Goal: Transaction & Acquisition: Purchase product/service

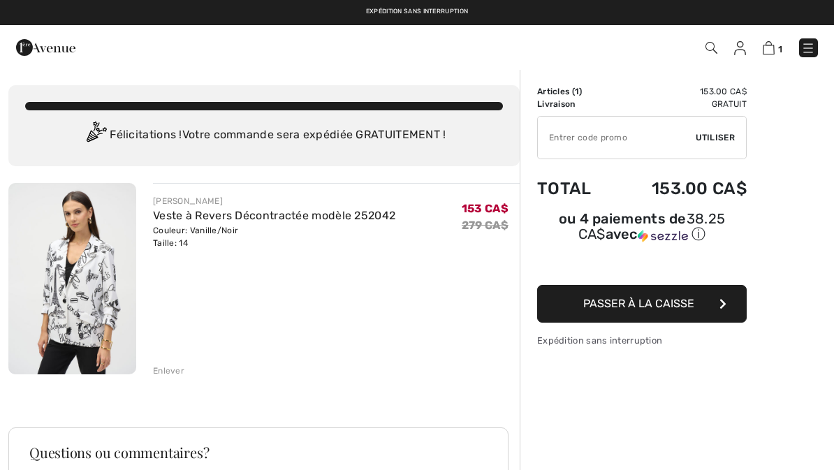
click at [644, 306] on span "Passer à la caisse" at bounding box center [639, 303] width 111 height 13
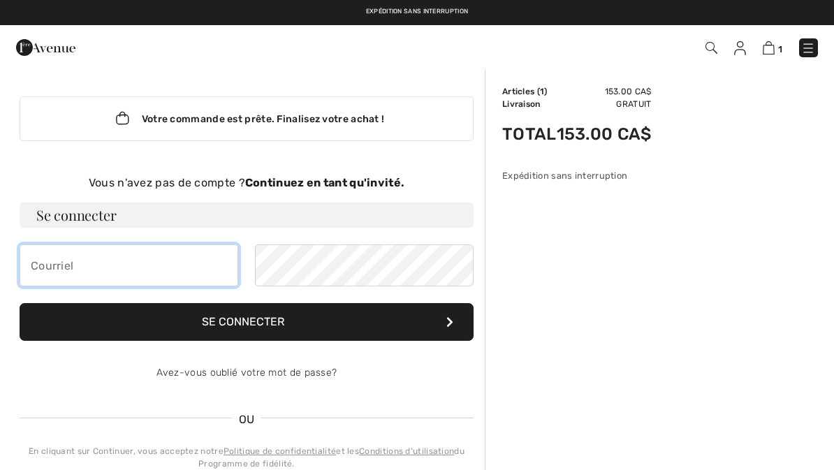
click at [52, 262] on input "email" at bounding box center [129, 266] width 219 height 42
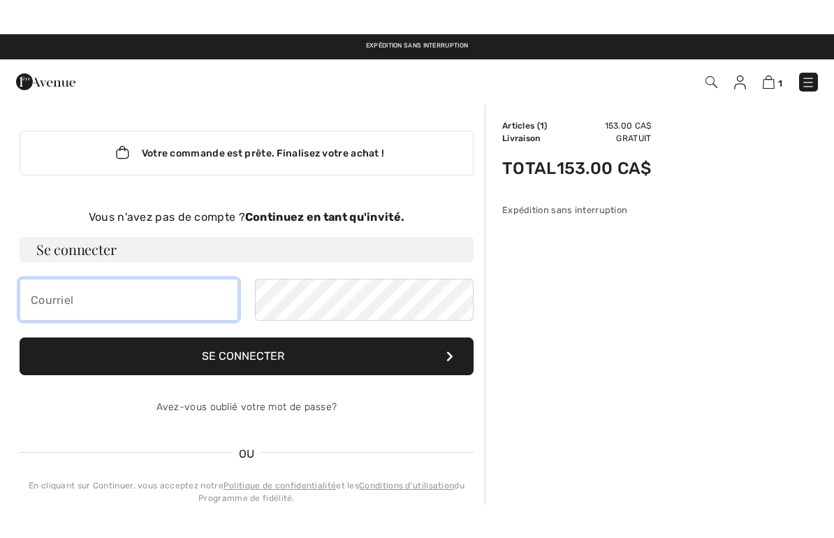
scroll to position [152, 0]
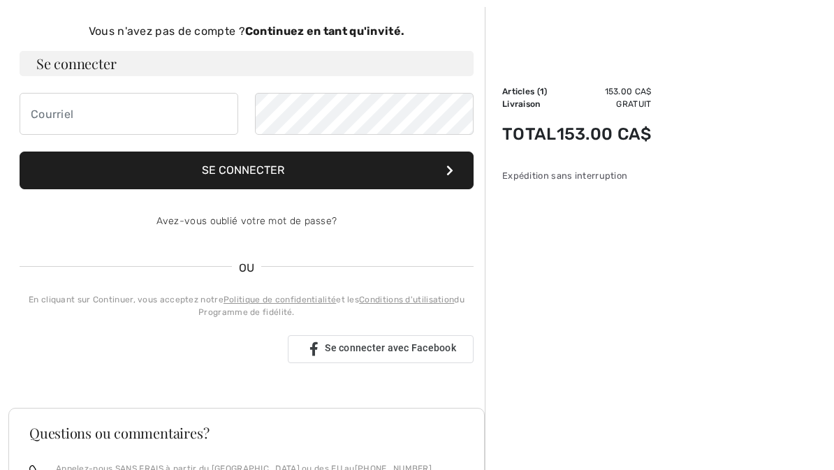
type input "jackiepic022@gmail.com"
click at [277, 173] on button "Se connecter" at bounding box center [247, 171] width 454 height 38
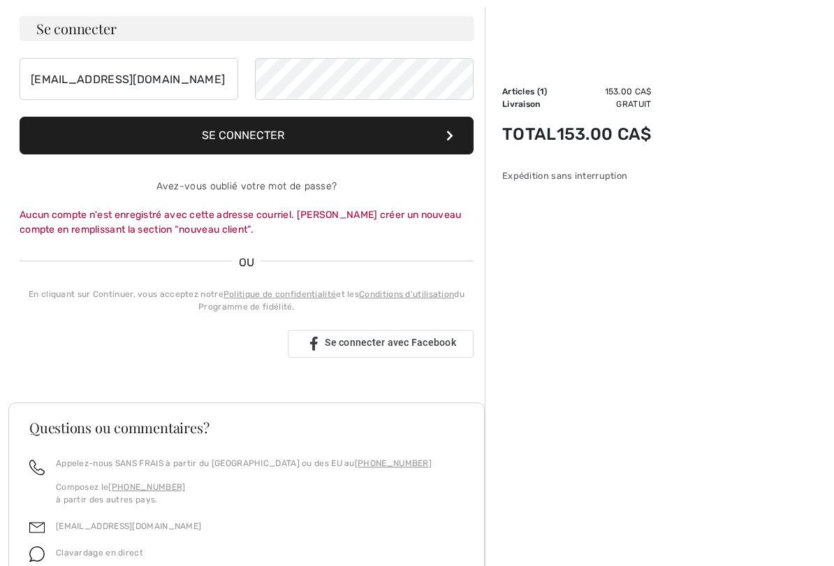
scroll to position [189, 0]
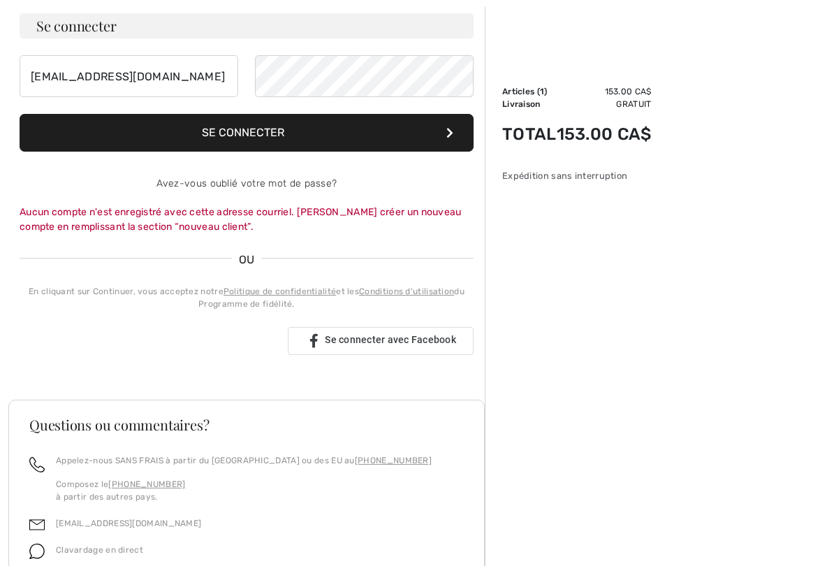
click at [152, 333] on div "Se connecter avec Google. S'ouvre dans un nouvel onglet" at bounding box center [148, 341] width 257 height 31
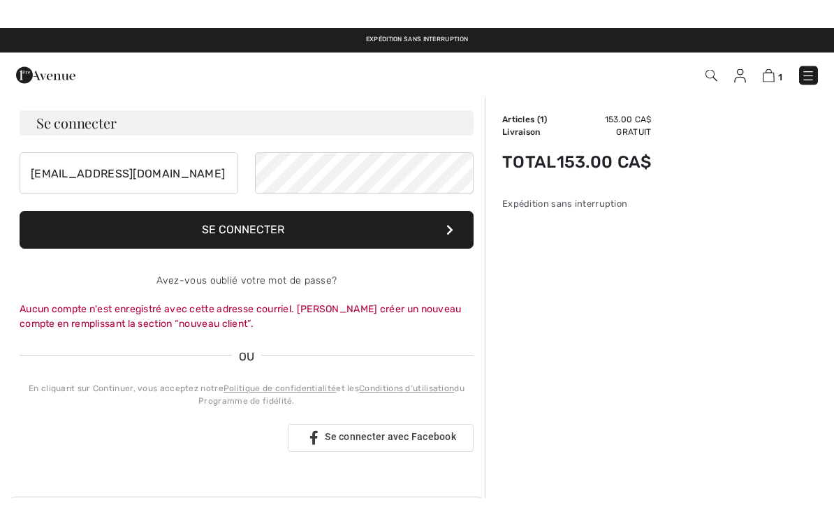
scroll to position [118, 0]
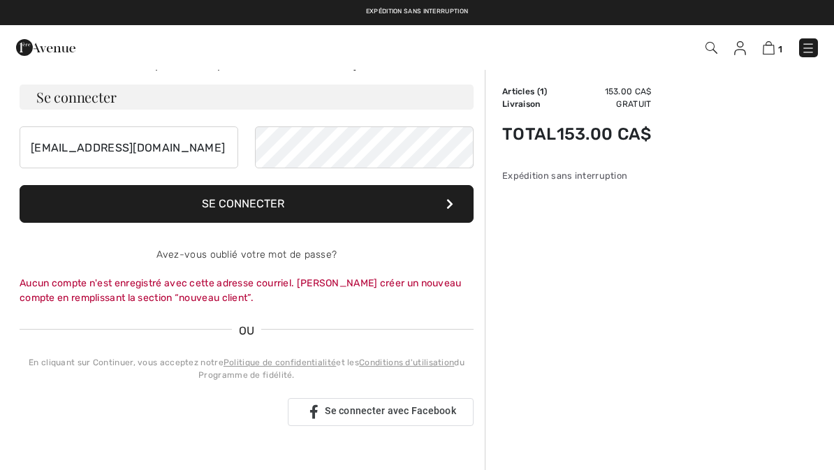
click at [313, 208] on button "Se connecter" at bounding box center [247, 204] width 454 height 38
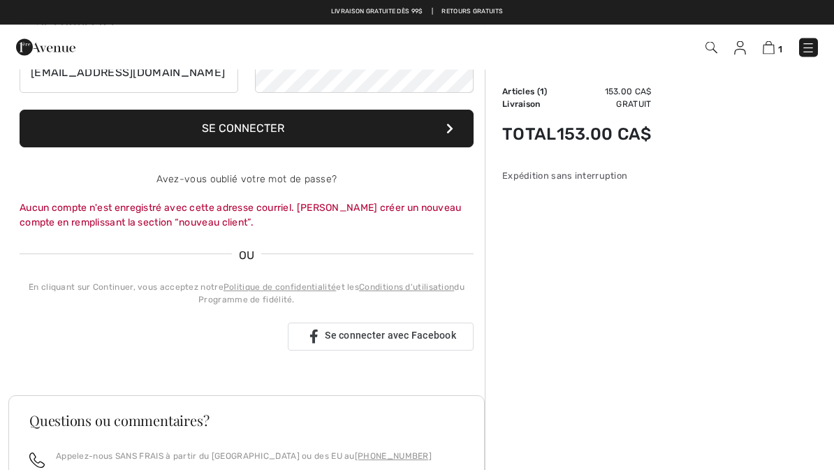
scroll to position [194, 0]
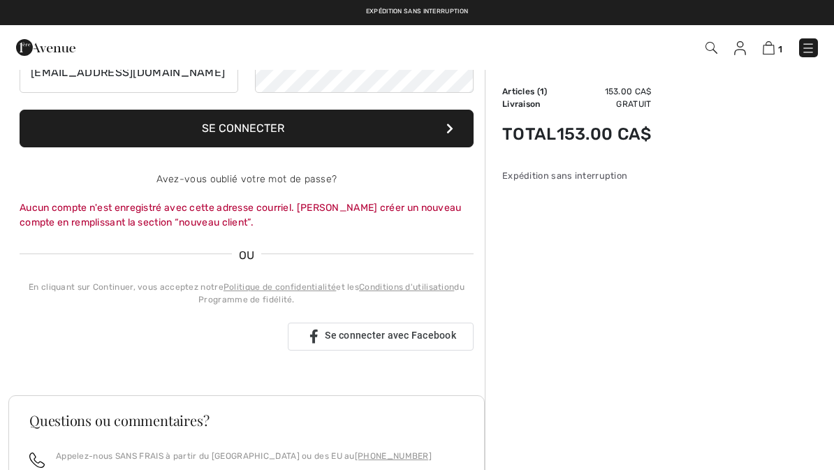
click at [289, 289] on link "Politique de confidentialité" at bounding box center [280, 287] width 113 height 10
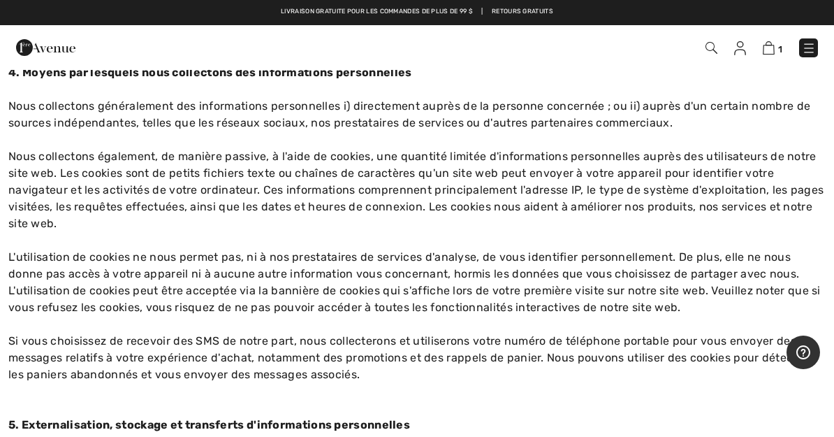
scroll to position [890, 0]
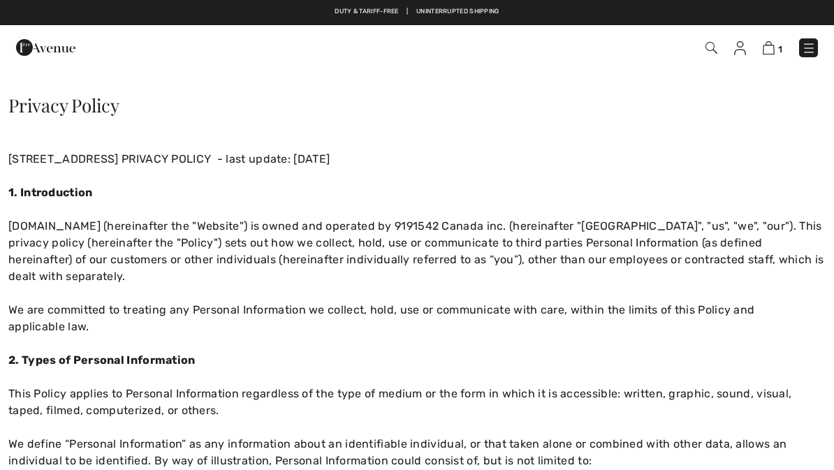
checkbox input "true"
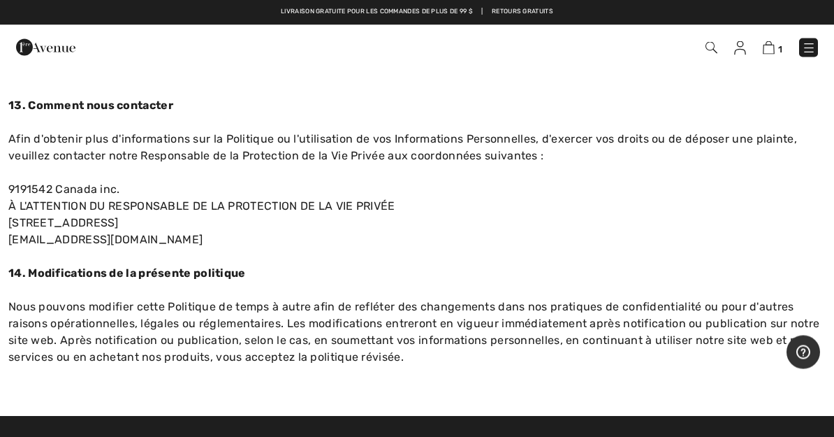
scroll to position [4456, 0]
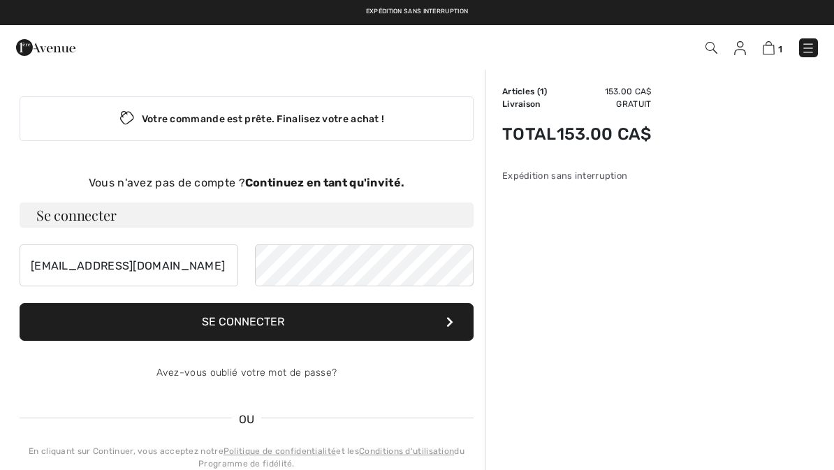
scroll to position [180, 0]
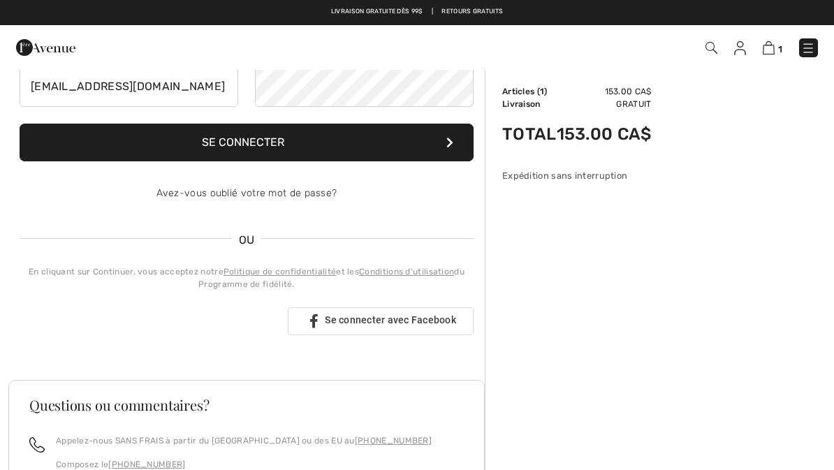
click at [179, 317] on div "Se connecter avec Google. S'ouvre dans un nouvel onglet" at bounding box center [148, 321] width 257 height 31
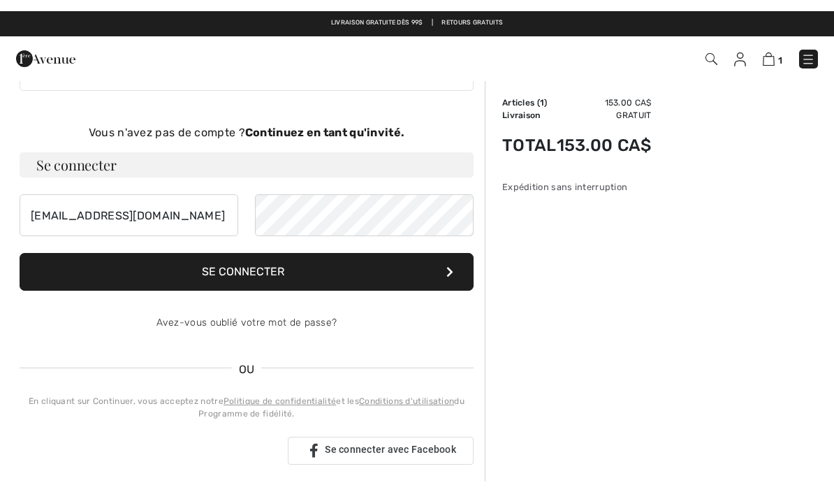
scroll to position [54, 0]
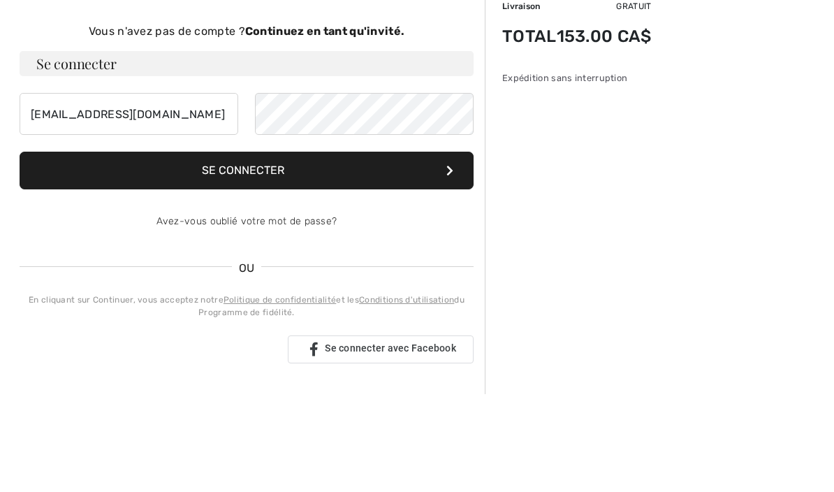
click at [304, 250] on button "Se connecter" at bounding box center [247, 269] width 454 height 38
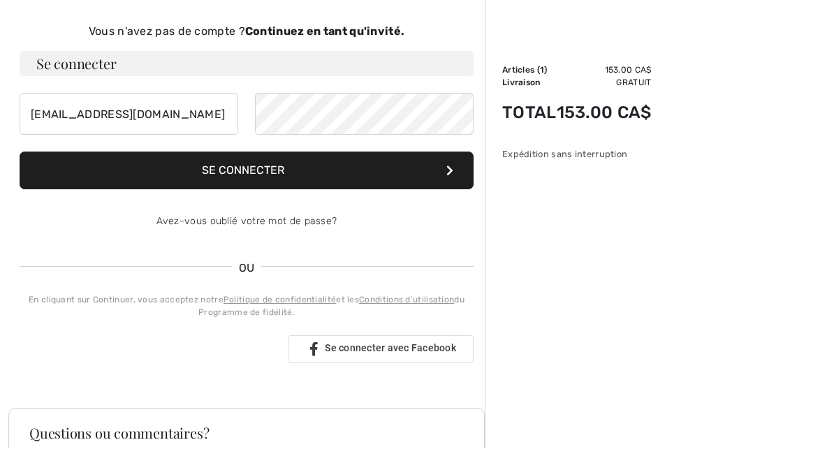
scroll to position [152, 0]
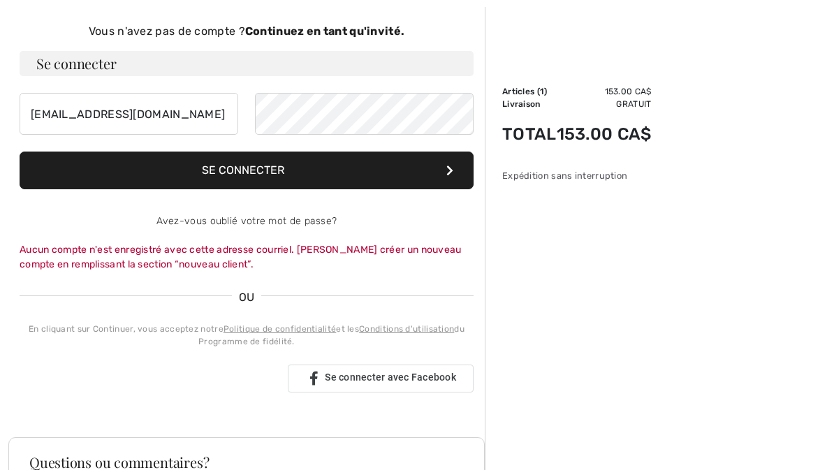
click at [253, 168] on button "Se connecter" at bounding box center [247, 171] width 454 height 38
click at [280, 169] on button "Se connecter" at bounding box center [247, 171] width 454 height 38
click at [145, 57] on h3 "Se connecter" at bounding box center [247, 63] width 454 height 25
click at [127, 64] on h3 "Se connecter" at bounding box center [247, 63] width 454 height 25
click at [107, 75] on h3 "Se connecter" at bounding box center [247, 63] width 454 height 25
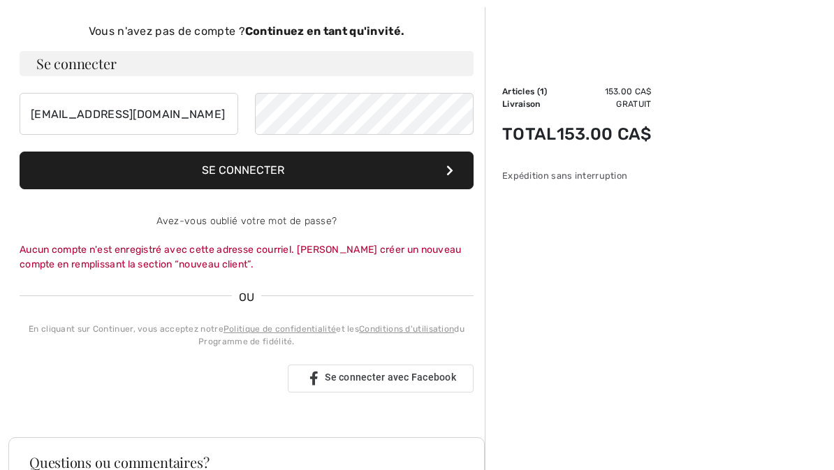
click at [171, 375] on div "Se connecter avec Google. S'ouvre dans un nouvel onglet" at bounding box center [148, 378] width 257 height 31
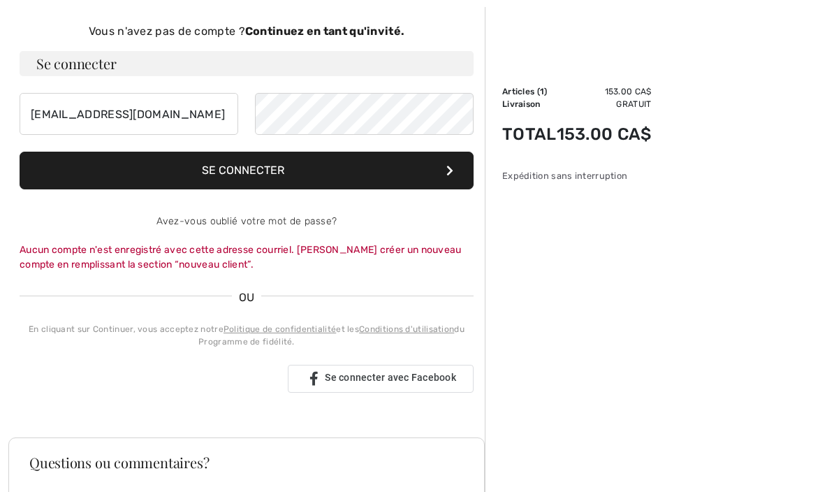
click at [333, 174] on button "Se connecter" at bounding box center [247, 171] width 454 height 38
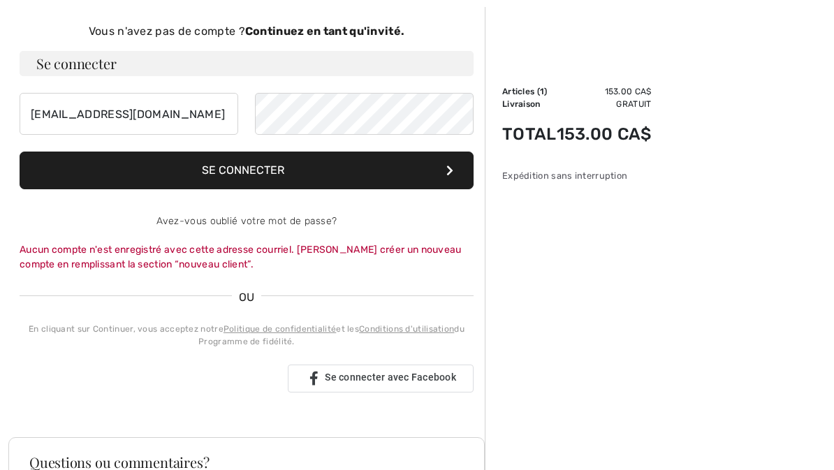
click at [382, 373] on span "Se connecter avec Facebook" at bounding box center [390, 377] width 131 height 11
click at [372, 387] on div "Se connecter avec Facebook" at bounding box center [381, 379] width 186 height 28
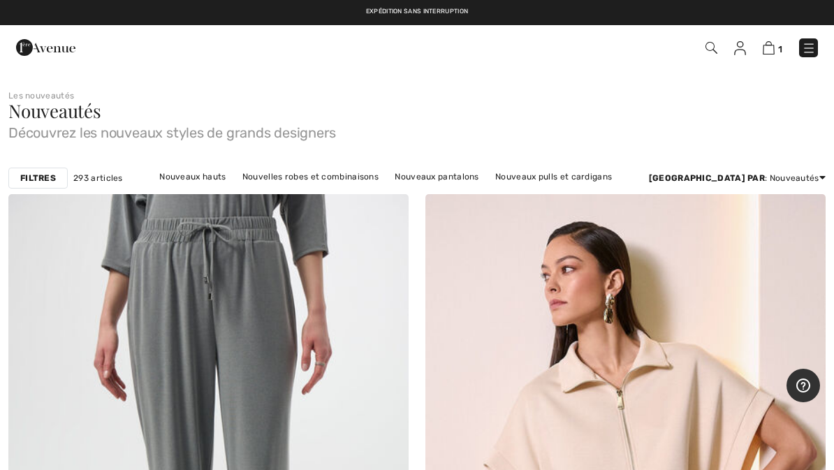
click at [775, 48] on img at bounding box center [769, 47] width 12 height 13
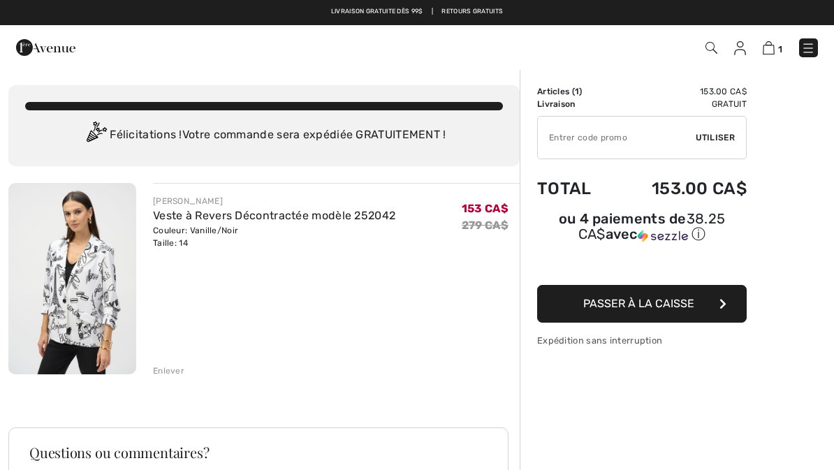
click at [681, 309] on span "Passer à la caisse" at bounding box center [639, 303] width 111 height 13
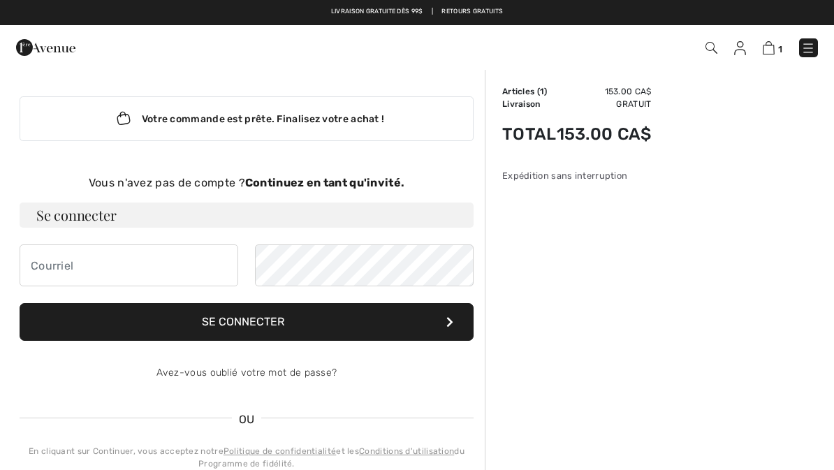
click at [326, 312] on button "Se connecter" at bounding box center [247, 322] width 454 height 38
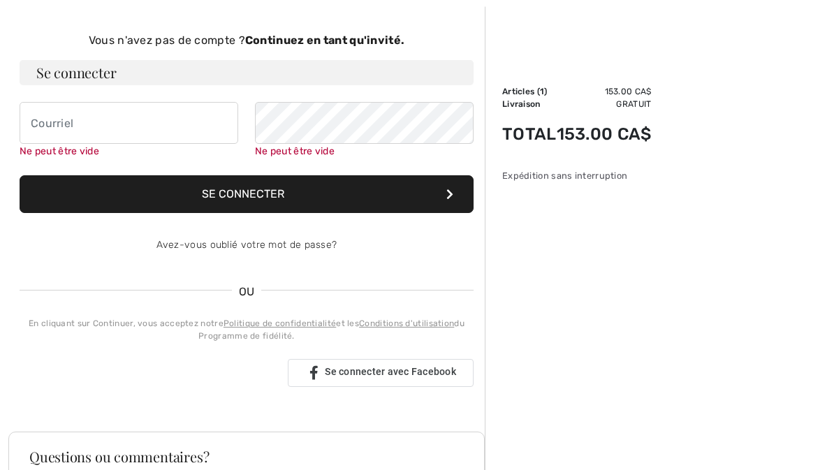
scroll to position [144, 0]
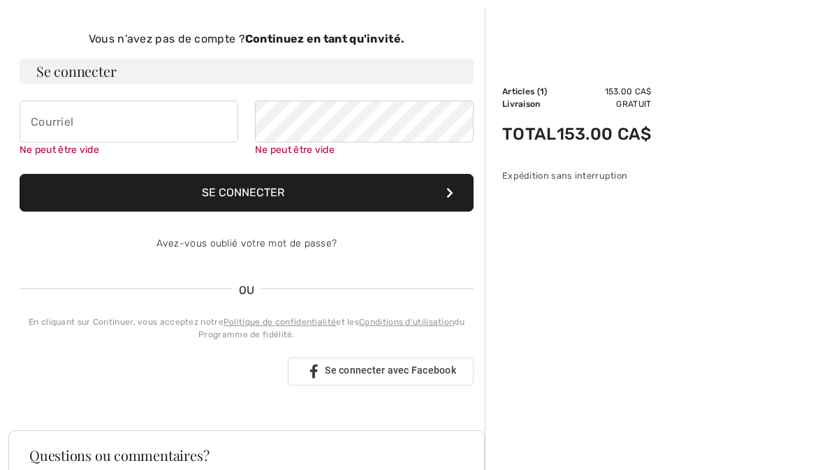
click at [356, 369] on span "Se connecter avec Facebook" at bounding box center [390, 370] width 131 height 11
click at [282, 190] on button "Se connecter" at bounding box center [247, 193] width 454 height 38
